Goal: Information Seeking & Learning: Find specific fact

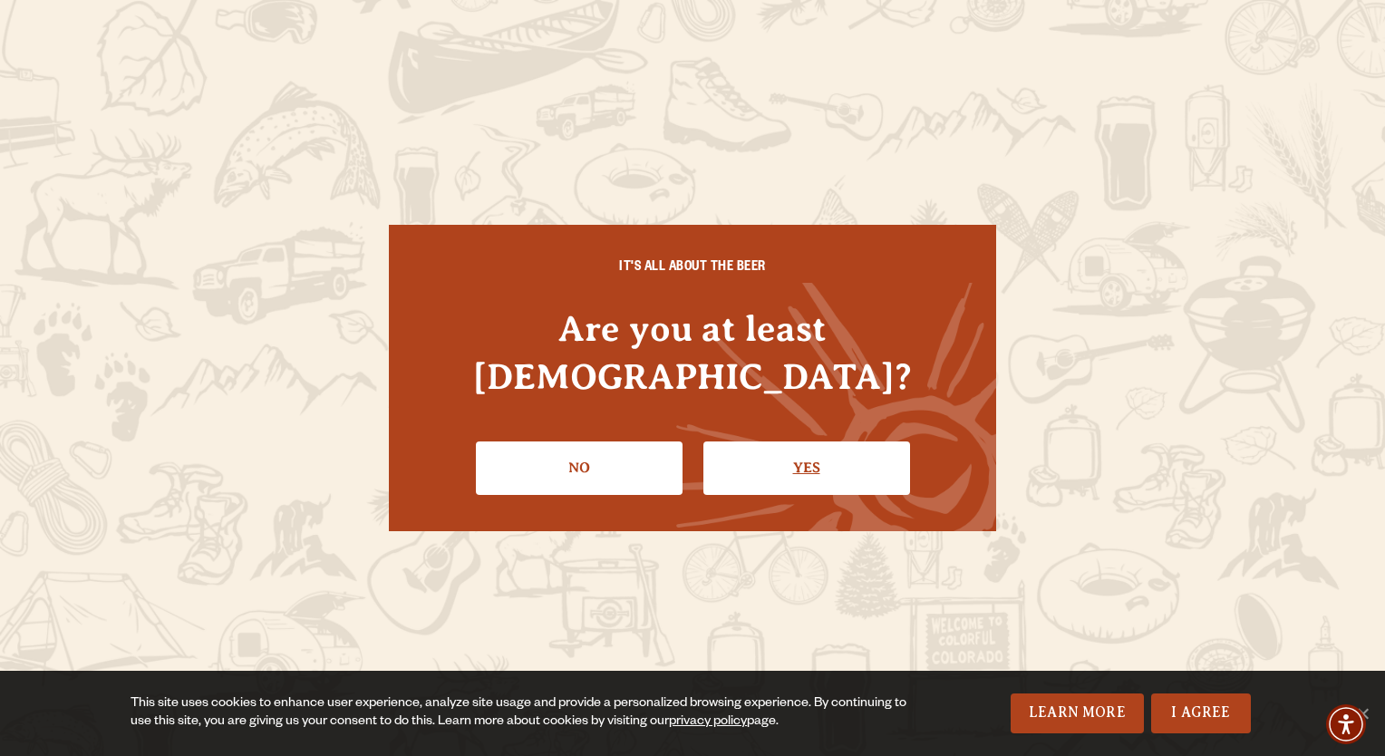
click at [781, 449] on link "Yes" at bounding box center [807, 468] width 207 height 53
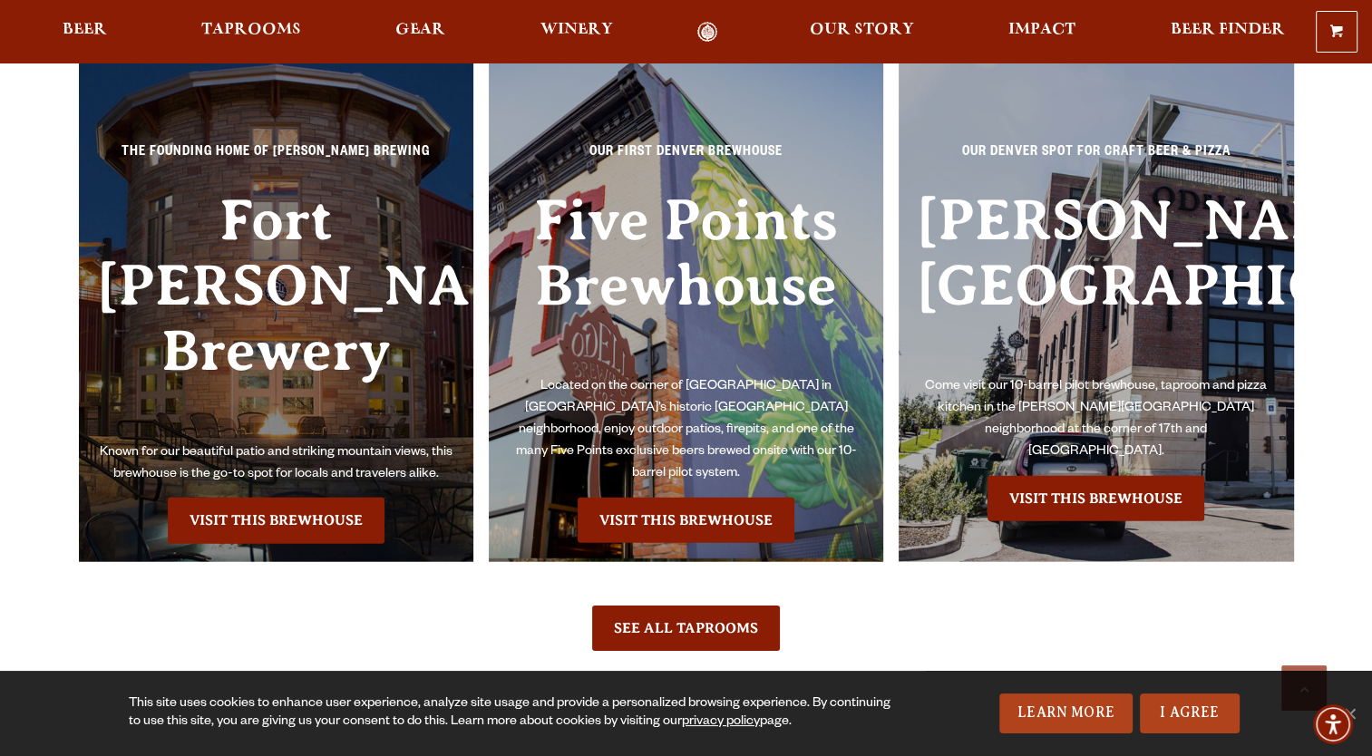
scroll to position [3990, 0]
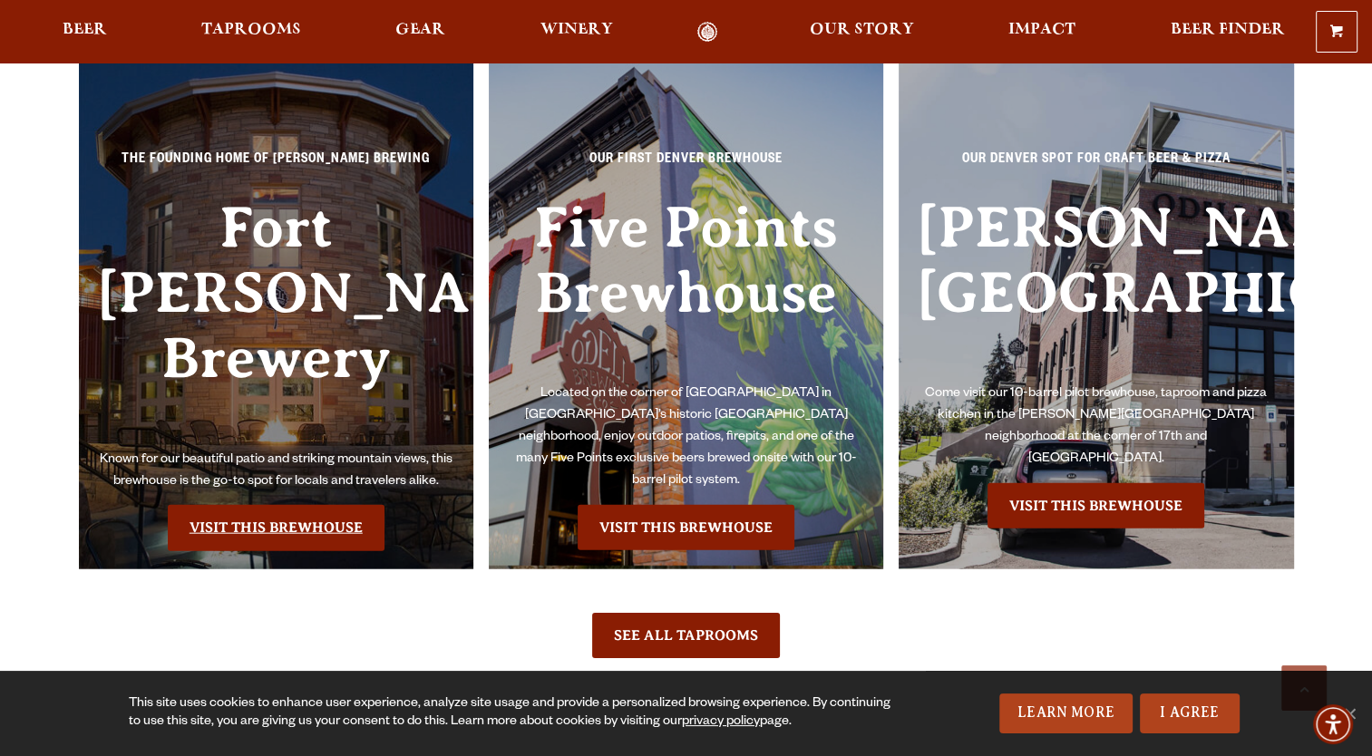
click at [300, 505] on link "Visit this Brewhouse" at bounding box center [276, 527] width 217 height 45
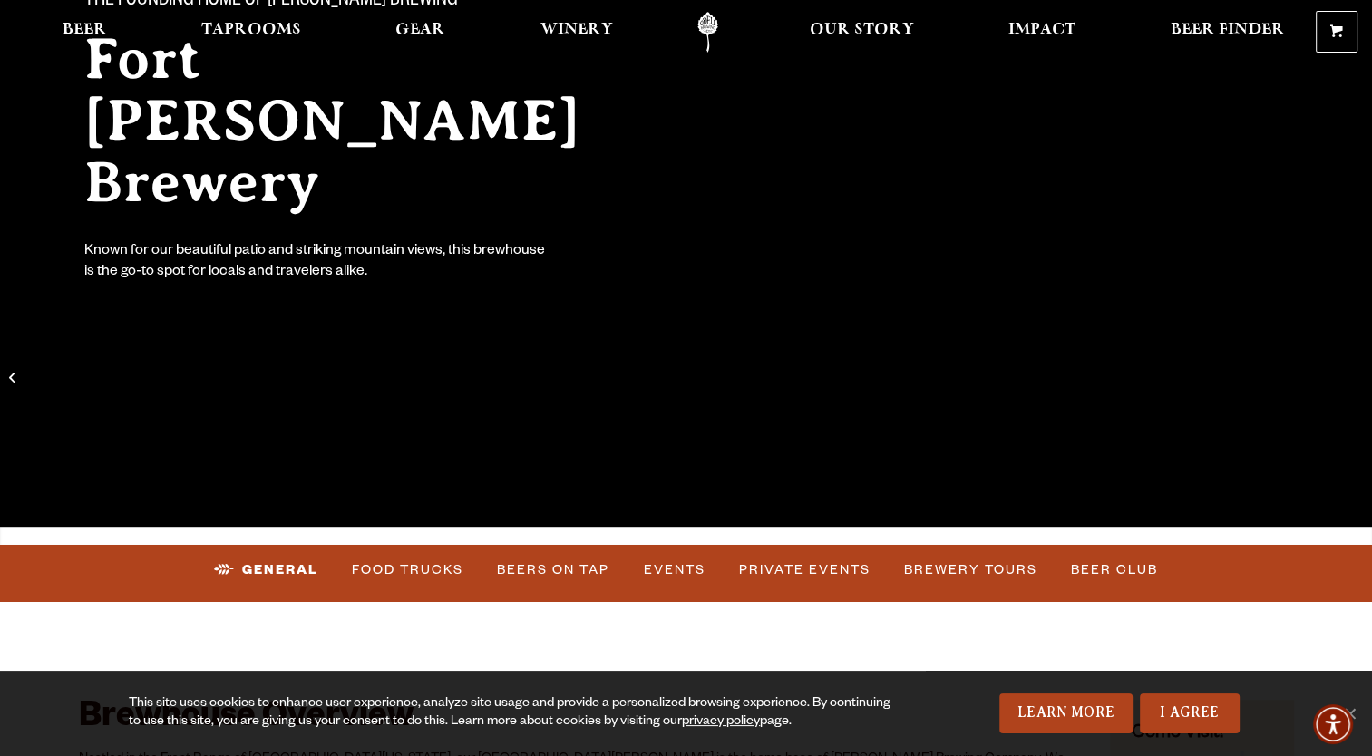
scroll to position [453, 0]
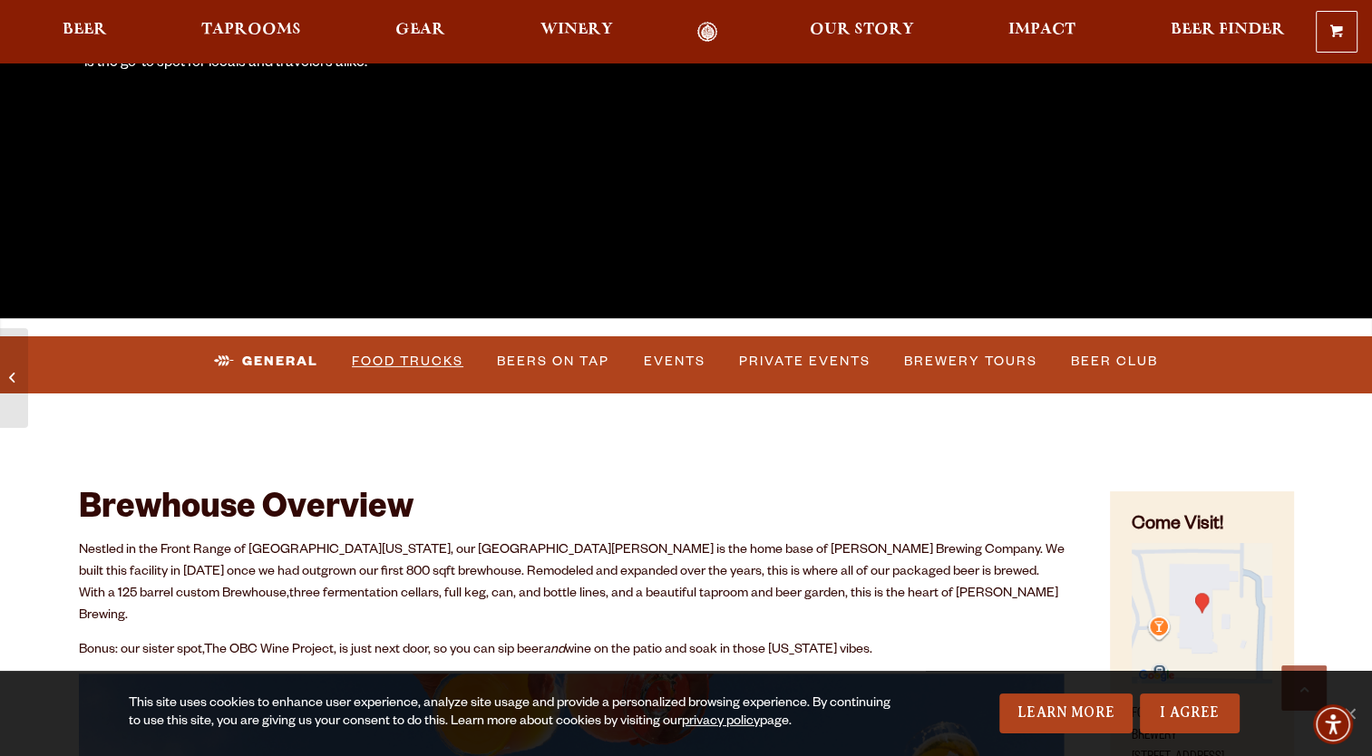
click at [430, 359] on link "Food Trucks" at bounding box center [408, 362] width 126 height 42
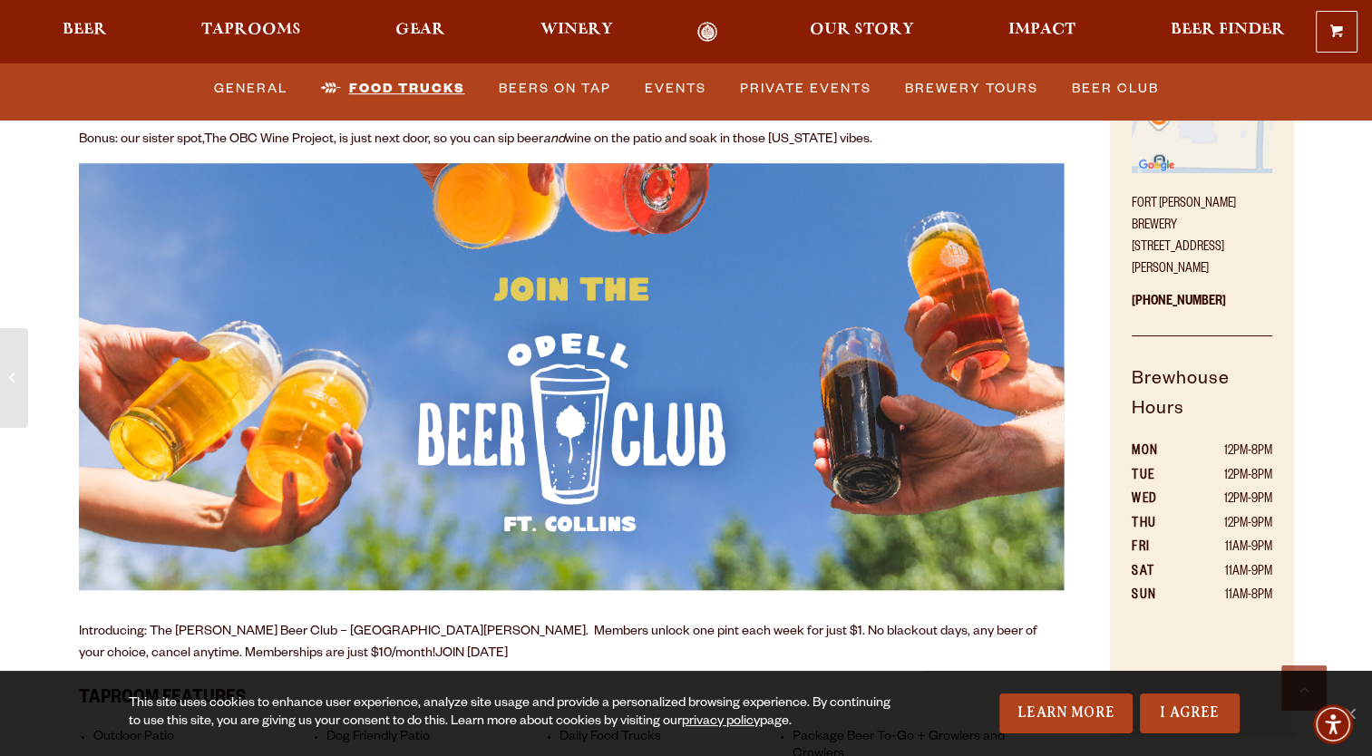
scroll to position [544, 0]
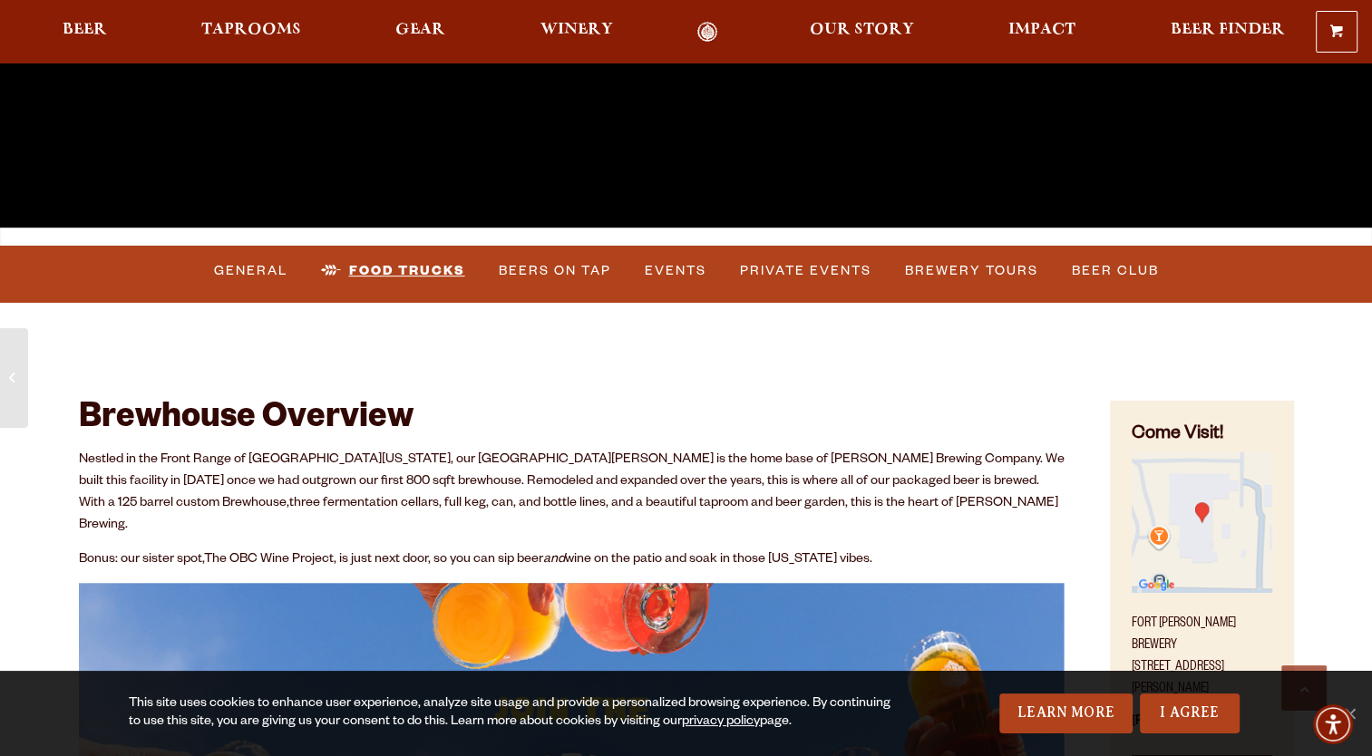
click at [403, 266] on link "Food Trucks" at bounding box center [393, 271] width 159 height 42
drag, startPoint x: 239, startPoint y: 277, endPoint x: 146, endPoint y: 373, distance: 133.4
click at [257, 270] on link "General" at bounding box center [251, 271] width 88 height 42
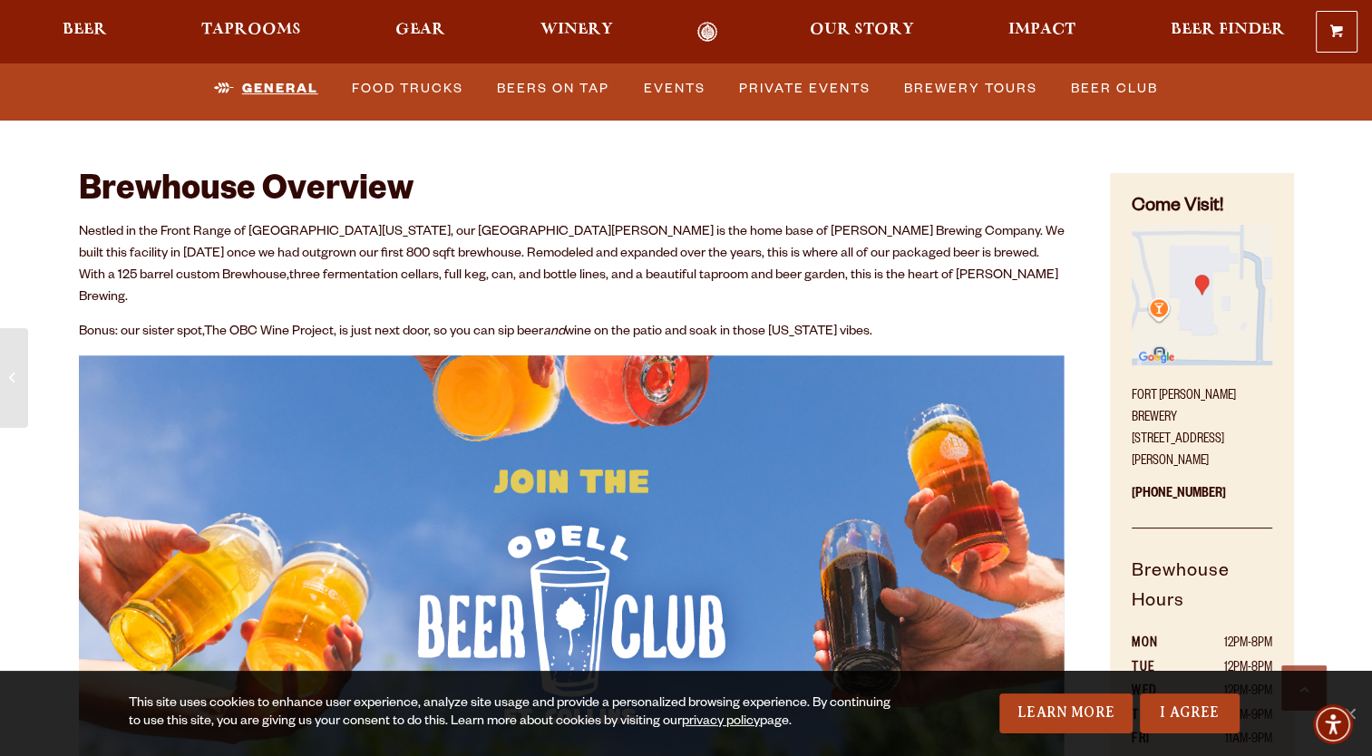
scroll to position [784, 0]
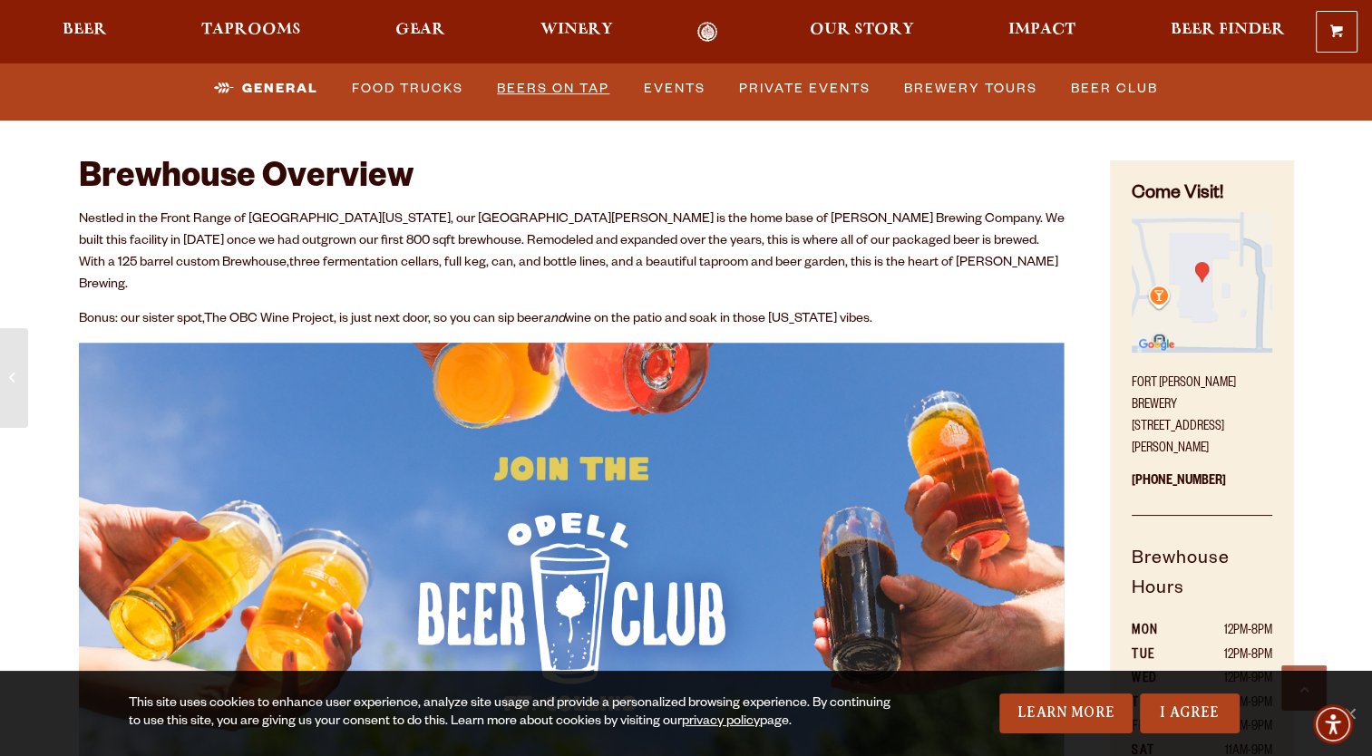
click at [534, 87] on link "Beers on Tap" at bounding box center [553, 89] width 127 height 42
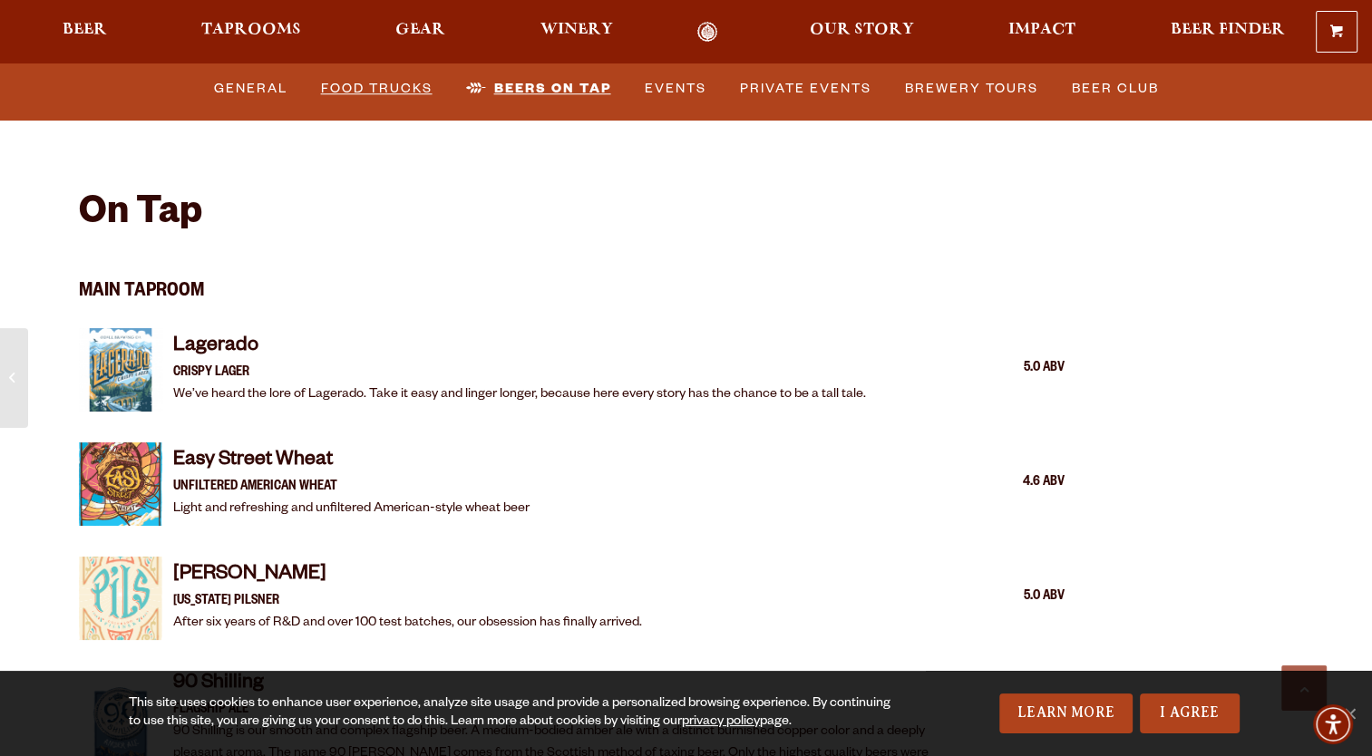
scroll to position [1749, 0]
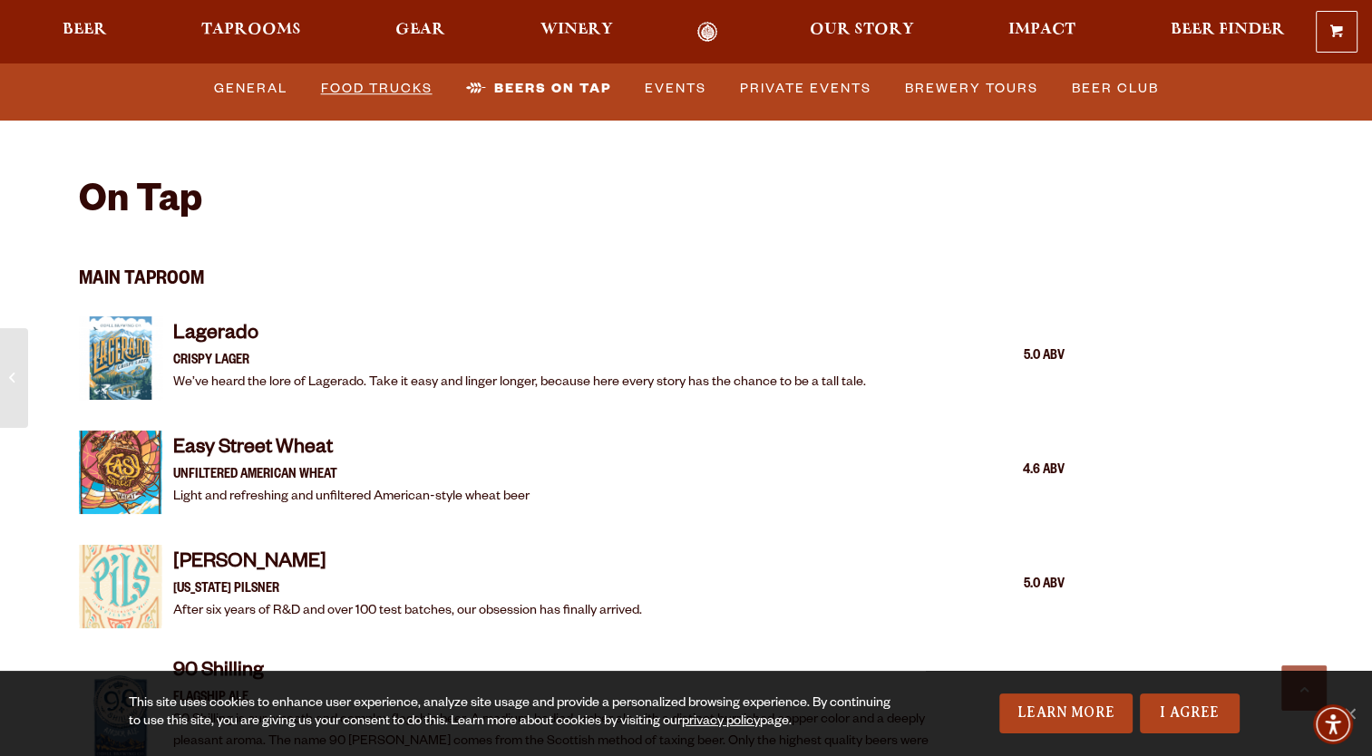
click at [385, 96] on link "Food Trucks" at bounding box center [377, 89] width 126 height 42
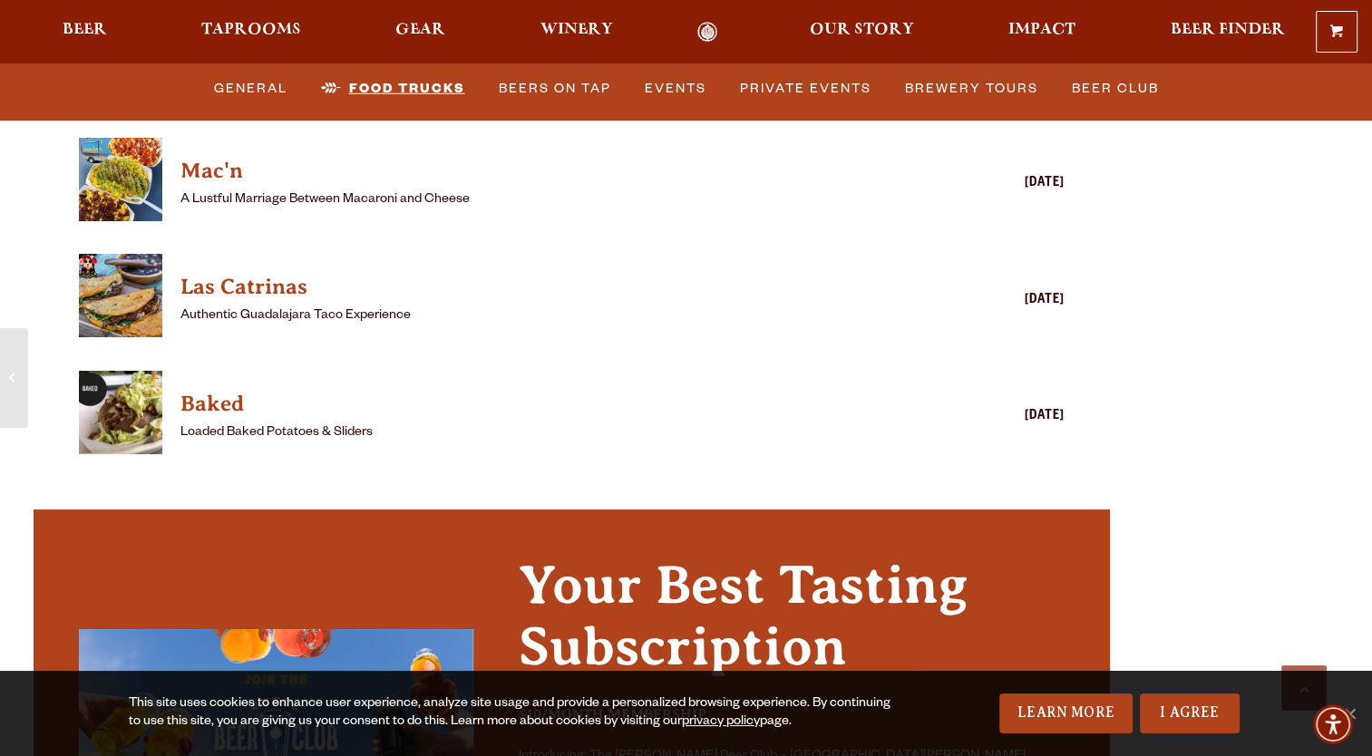
scroll to position [5104, 0]
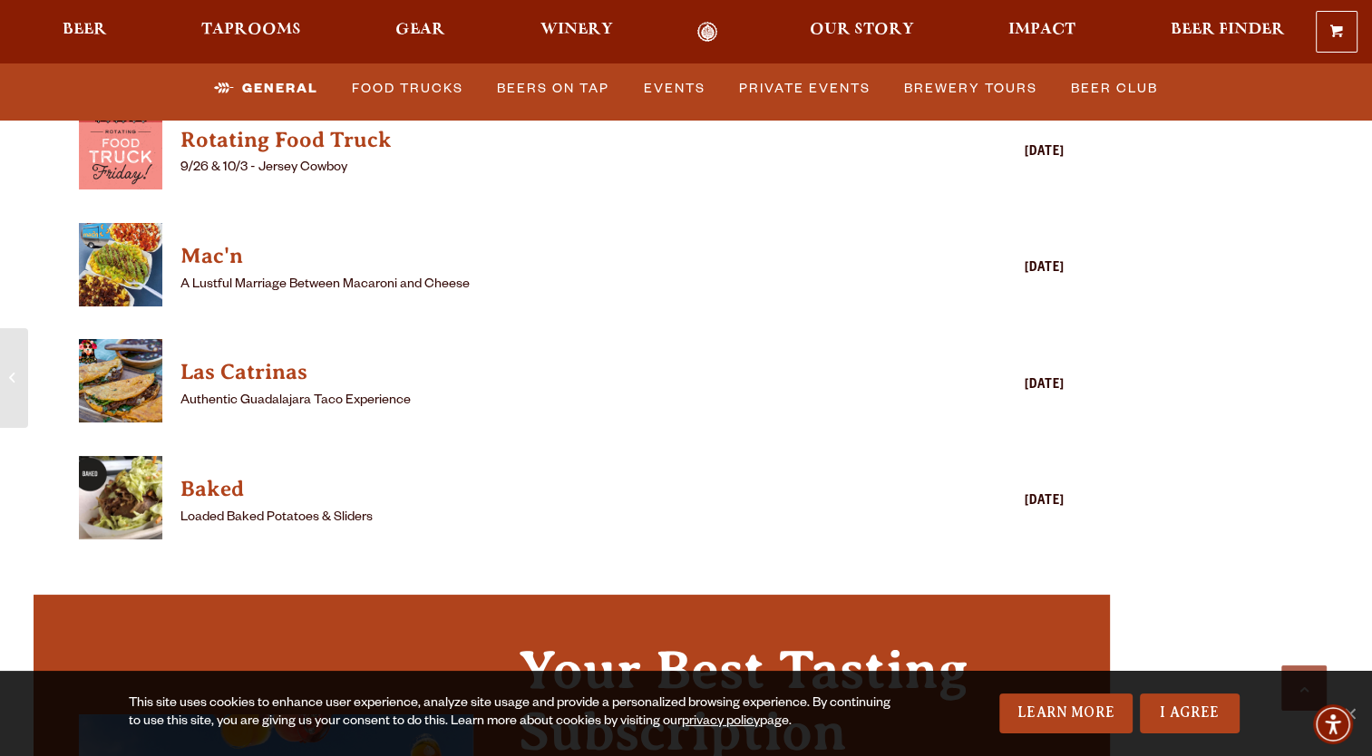
scroll to position [5078, 0]
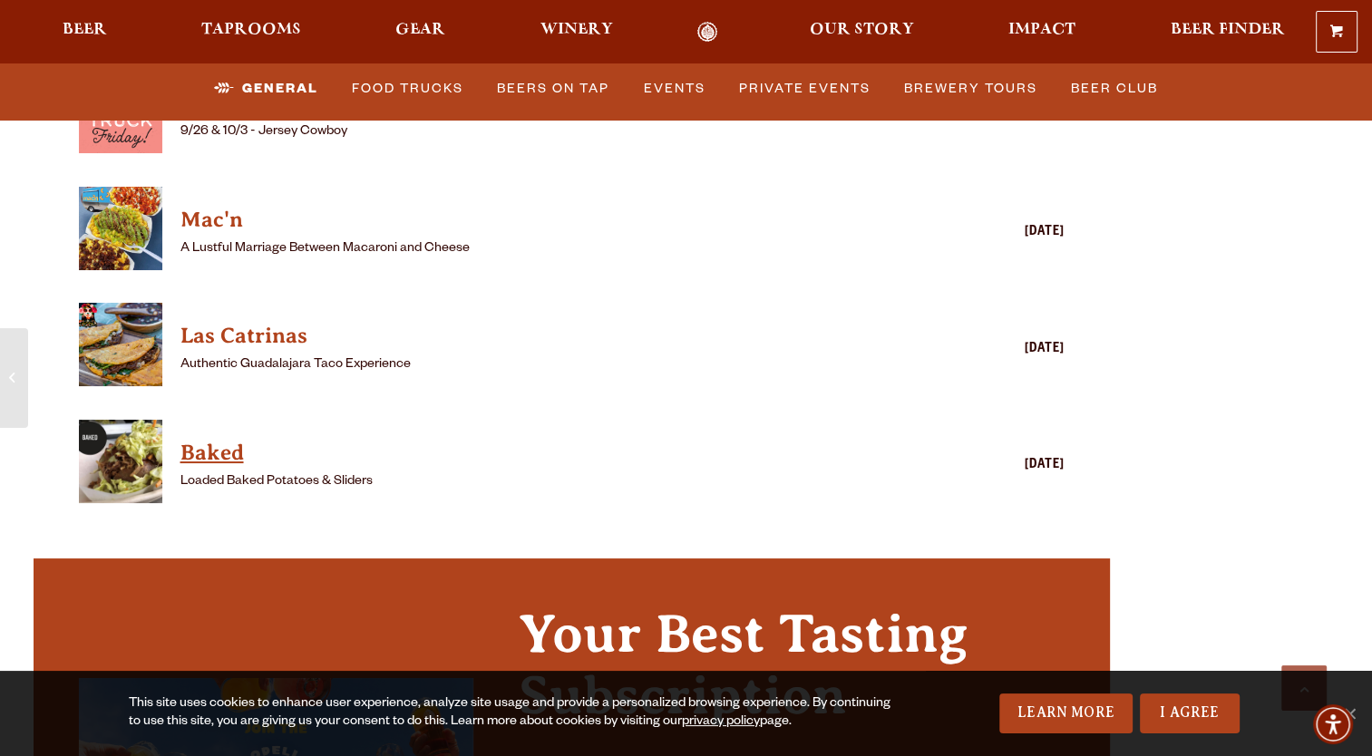
click at [207, 439] on h4 "Baked" at bounding box center [545, 453] width 731 height 29
click at [223, 439] on h4 "Baked" at bounding box center [545, 453] width 731 height 29
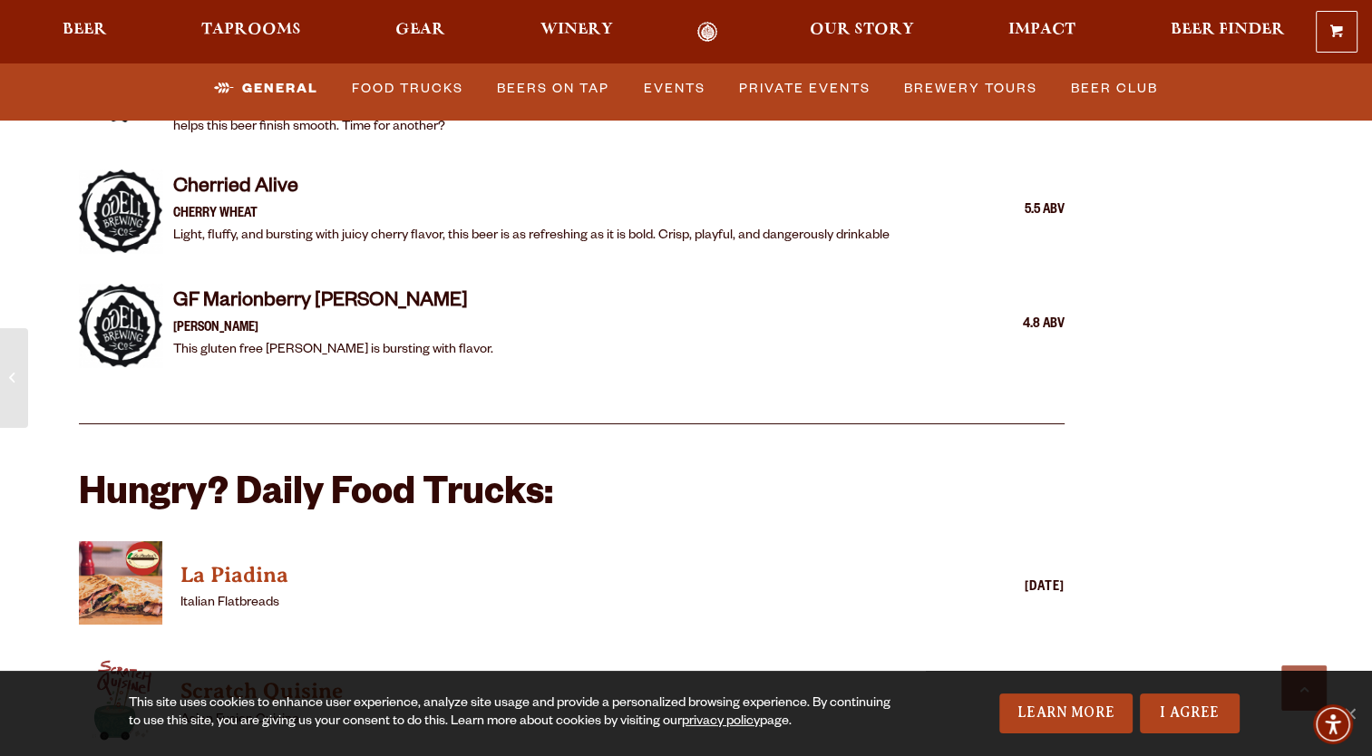
scroll to position [3990, 0]
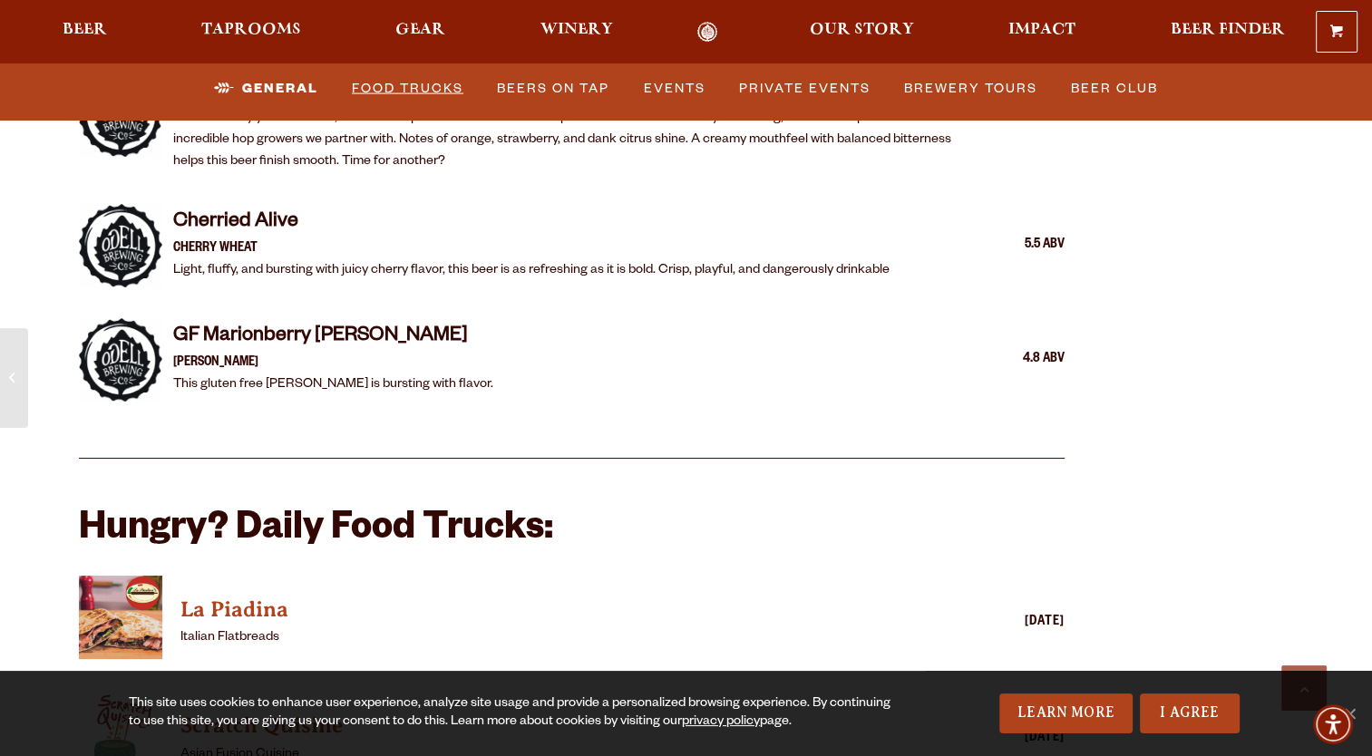
click at [430, 85] on link "Food Trucks" at bounding box center [408, 89] width 126 height 42
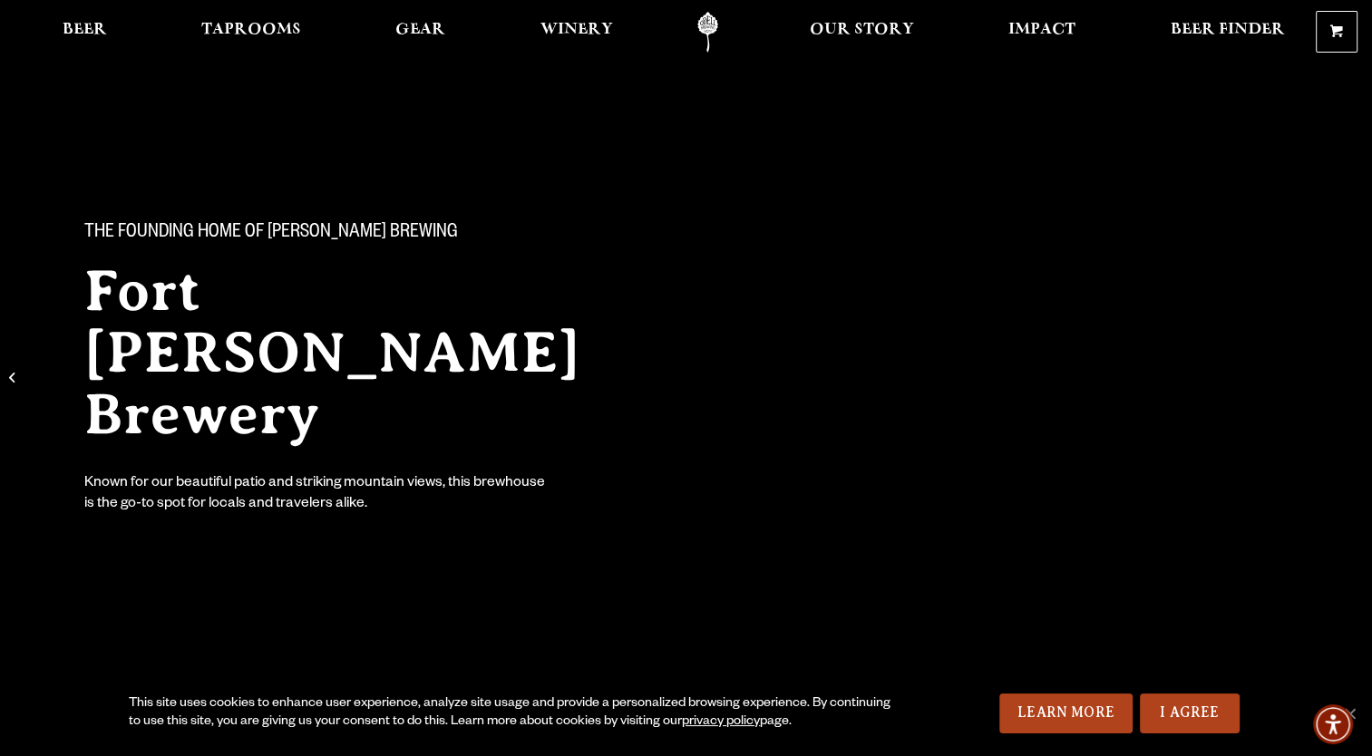
scroll to position [0, 0]
